Goal: Complete application form: Complete application form

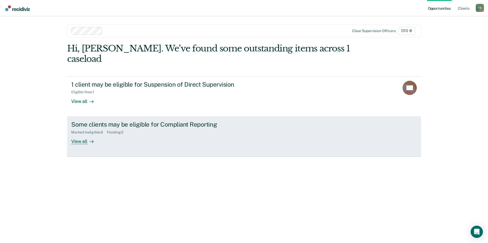
click at [146, 121] on div "Some clients may be eligible for Compliant Reporting" at bounding box center [160, 124] width 179 height 7
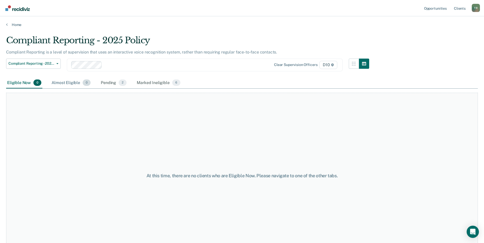
click at [66, 84] on div "Almost Eligible 0" at bounding box center [71, 83] width 41 height 11
click at [143, 84] on div "Marked Ineligible 6" at bounding box center [159, 83] width 46 height 11
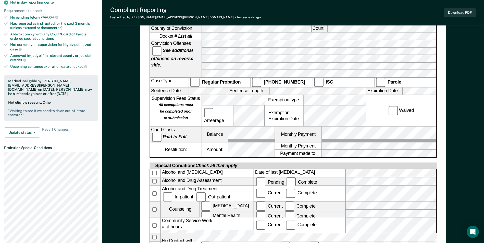
scroll to position [153, 0]
